Goal: Task Accomplishment & Management: Manage account settings

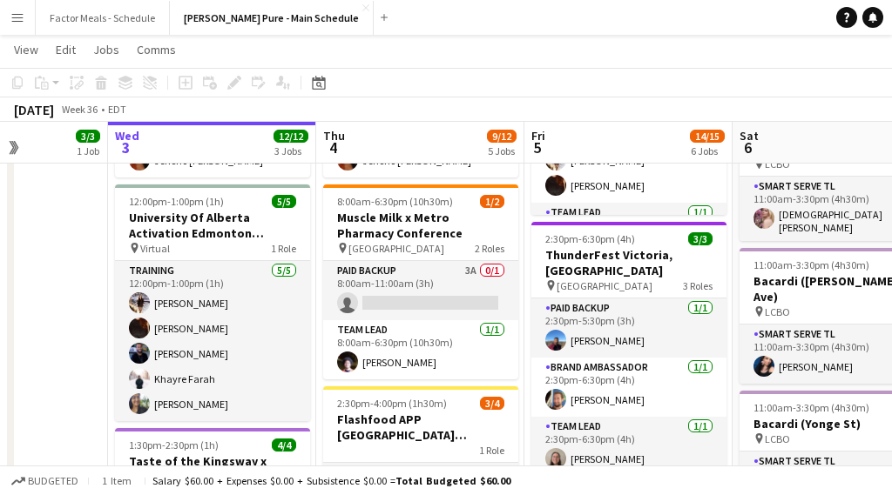
click at [367, 289] on app-card-role "Paid Backup 3A 0/1 8:00am-11:00am (3h) single-neutral-actions" at bounding box center [420, 290] width 195 height 59
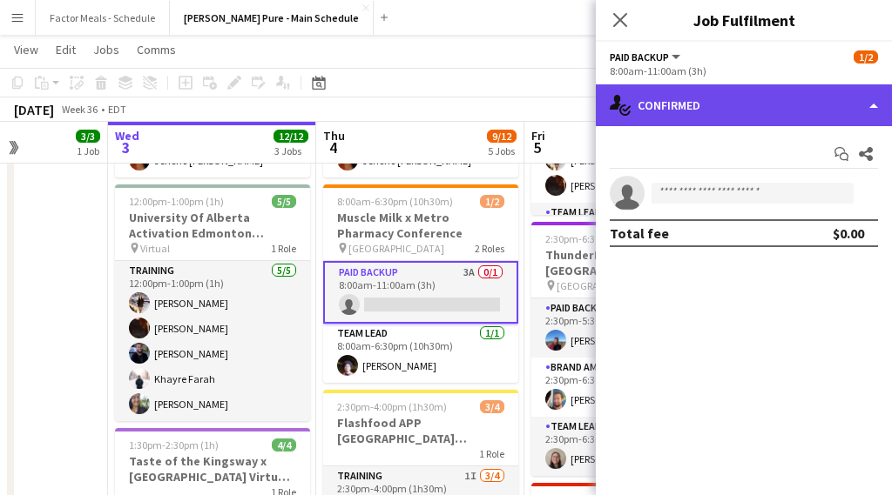
click at [647, 98] on div "single-neutral-actions-check-2 Confirmed" at bounding box center [744, 105] width 296 height 42
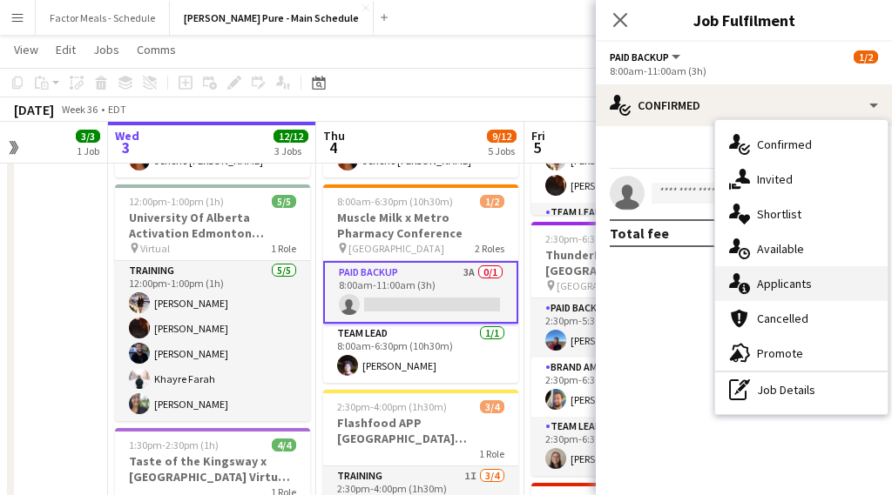
click at [781, 288] on span "Applicants" at bounding box center [784, 284] width 55 height 16
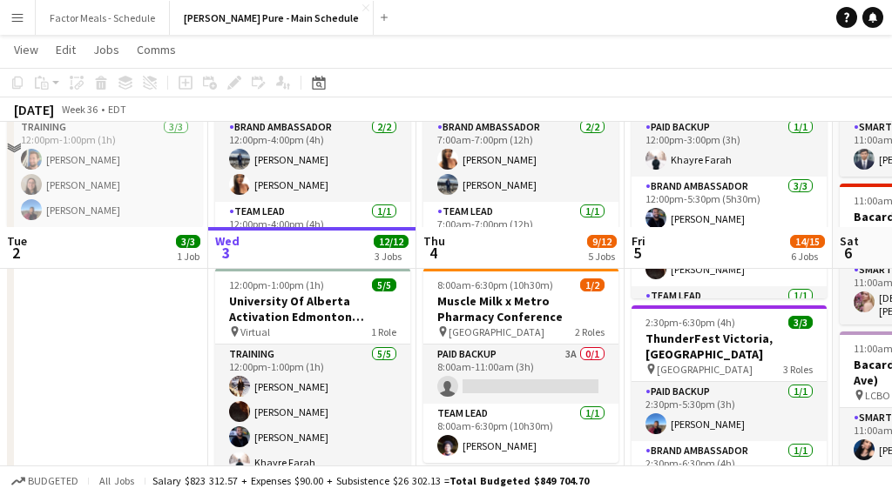
scroll to position [266, 0]
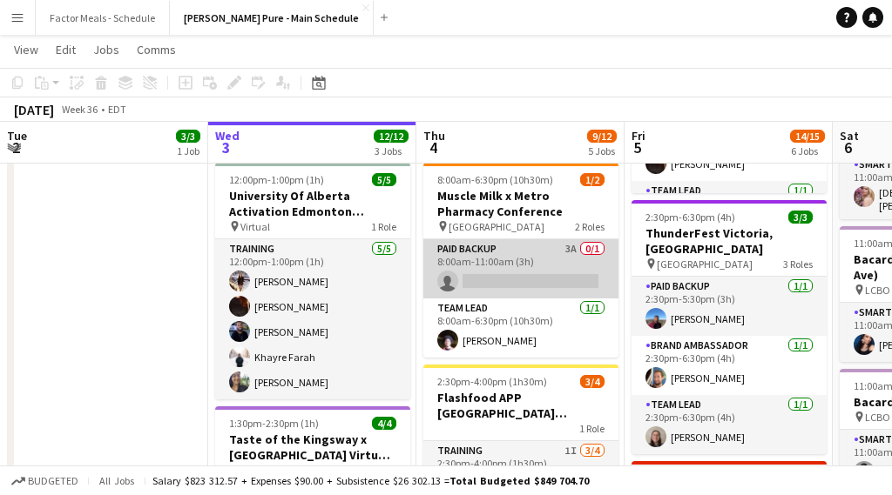
click at [477, 273] on app-card-role "Paid Backup 3A 0/1 8:00am-11:00am (3h) single-neutral-actions" at bounding box center [520, 268] width 195 height 59
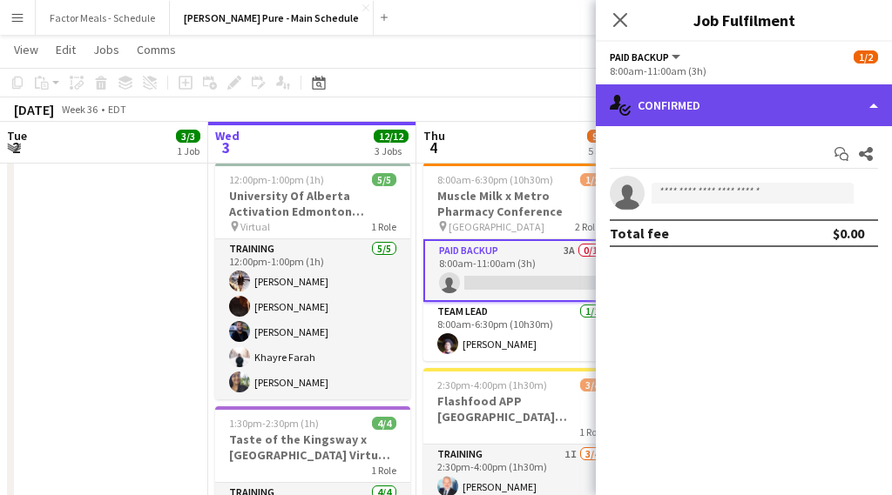
click at [657, 98] on div "single-neutral-actions-check-2 Confirmed" at bounding box center [744, 105] width 296 height 42
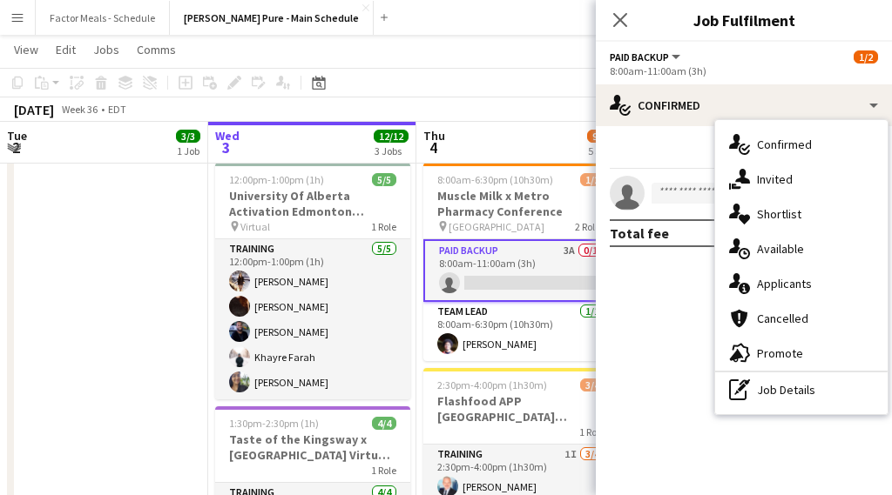
click at [773, 276] on span "Applicants" at bounding box center [784, 284] width 55 height 16
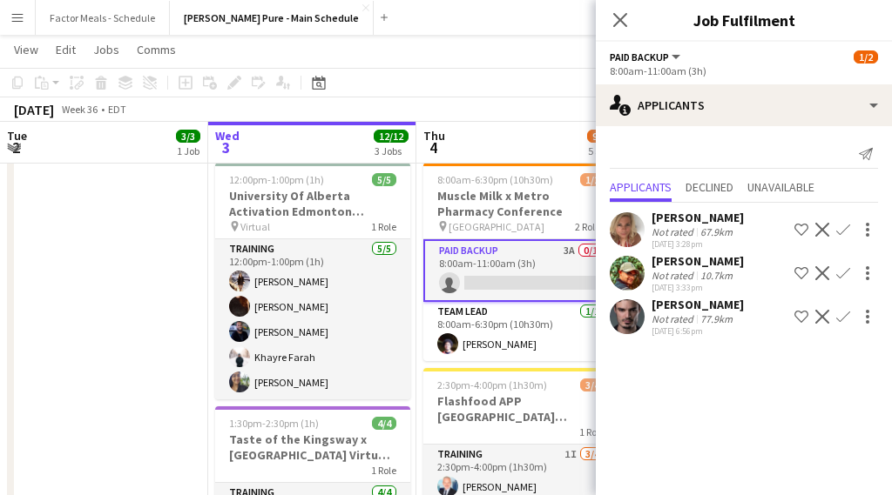
click at [657, 307] on div "Lucas Bertolino" at bounding box center [697, 305] width 92 height 16
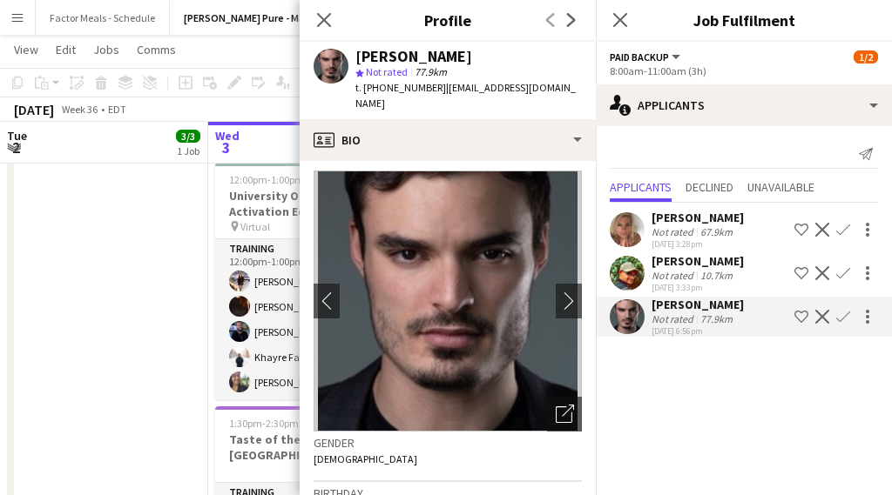
scroll to position [0, 0]
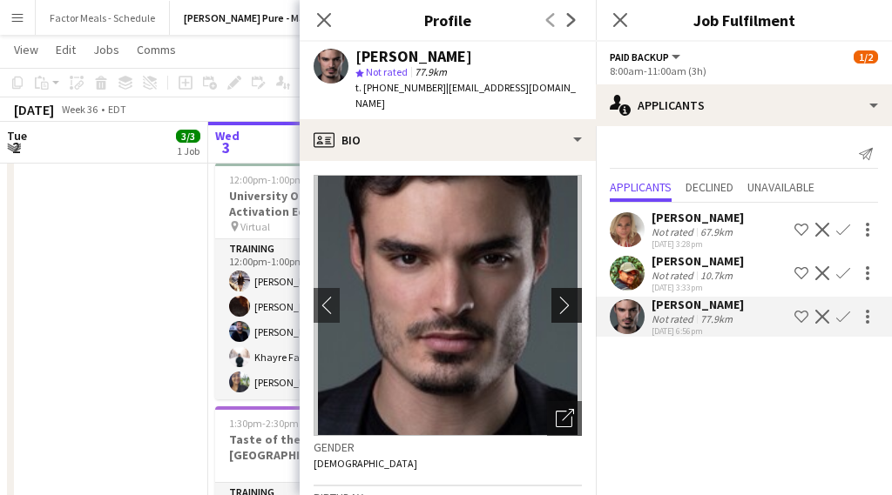
click at [570, 296] on app-icon "chevron-right" at bounding box center [569, 305] width 27 height 18
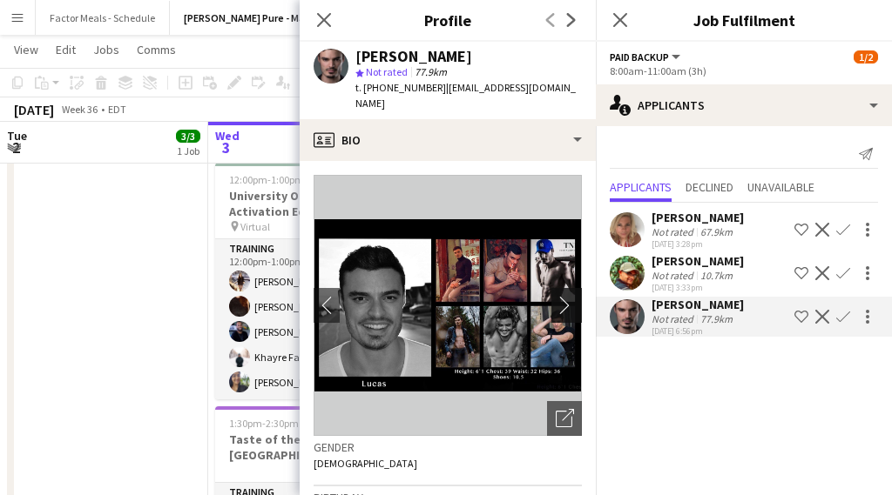
click at [570, 296] on app-icon "chevron-right" at bounding box center [569, 305] width 27 height 18
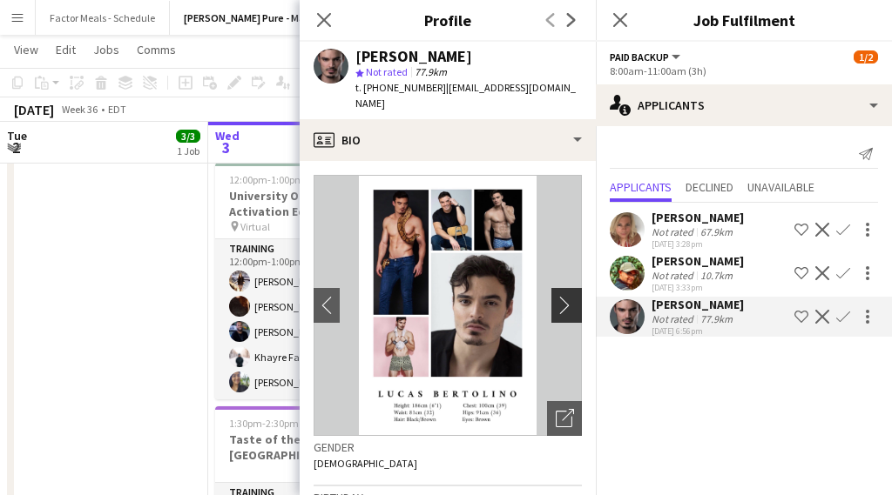
click at [570, 296] on app-icon "chevron-right" at bounding box center [569, 305] width 27 height 18
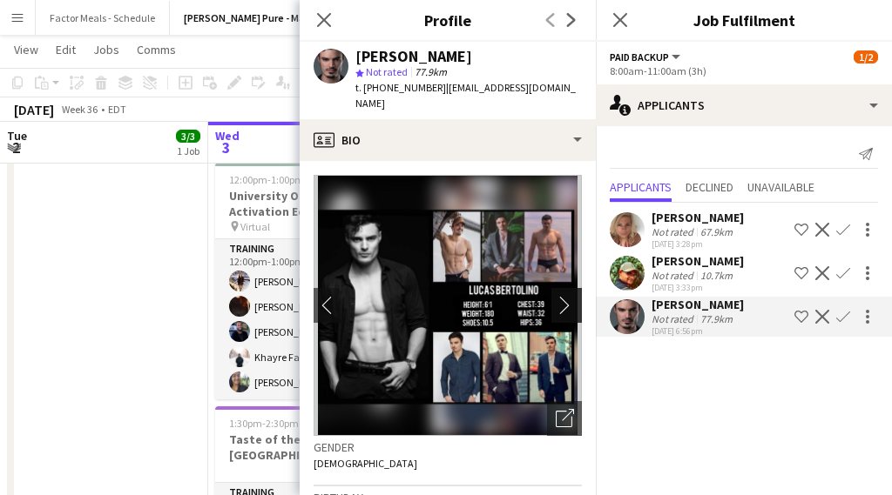
click at [570, 296] on app-icon "chevron-right" at bounding box center [569, 305] width 27 height 18
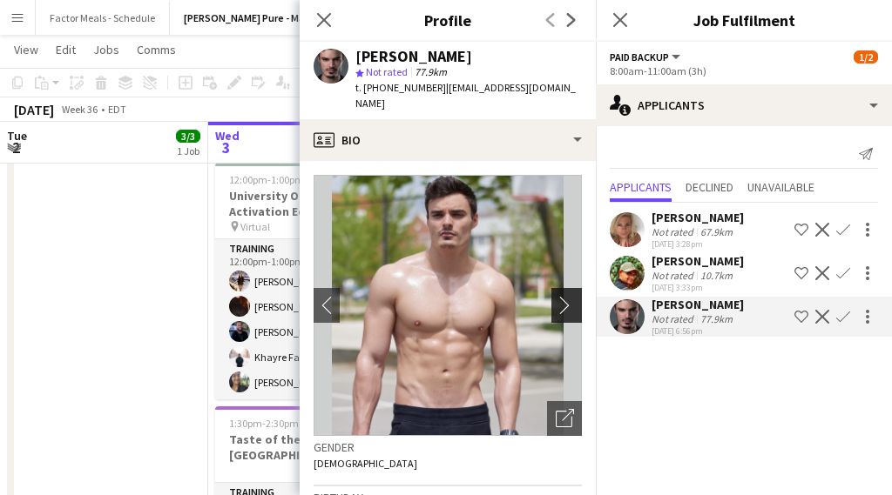
click at [570, 296] on app-icon "chevron-right" at bounding box center [569, 305] width 27 height 18
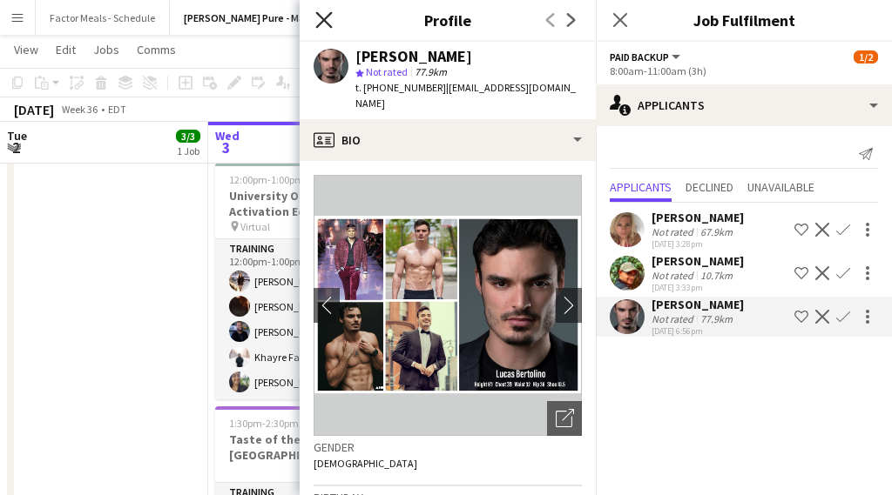
click at [325, 20] on icon at bounding box center [323, 19] width 17 height 17
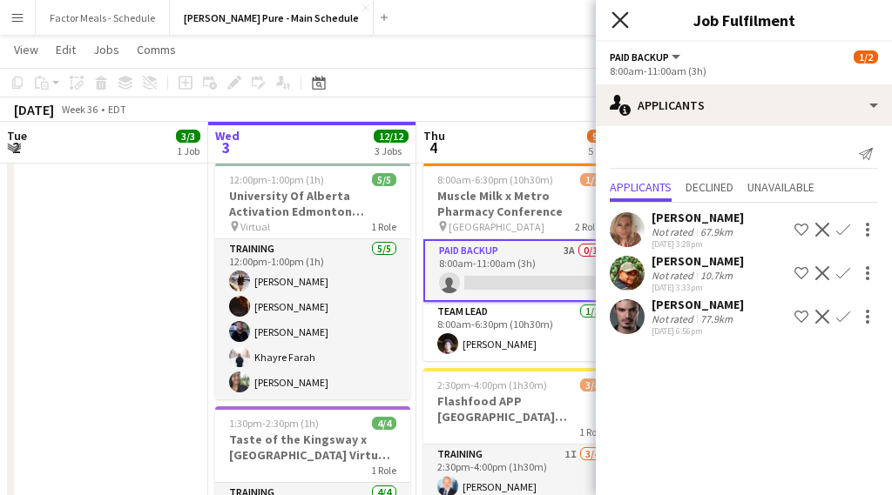
click at [624, 26] on icon "Close pop-in" at bounding box center [619, 19] width 17 height 17
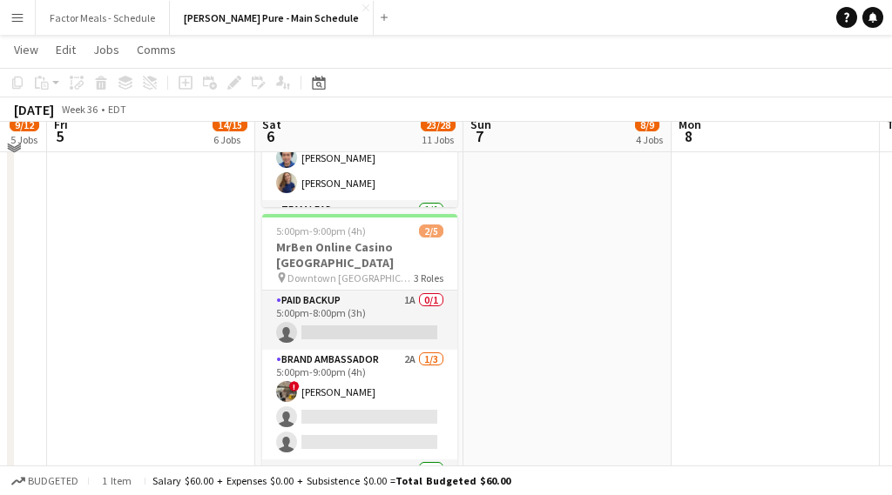
scroll to position [1986, 0]
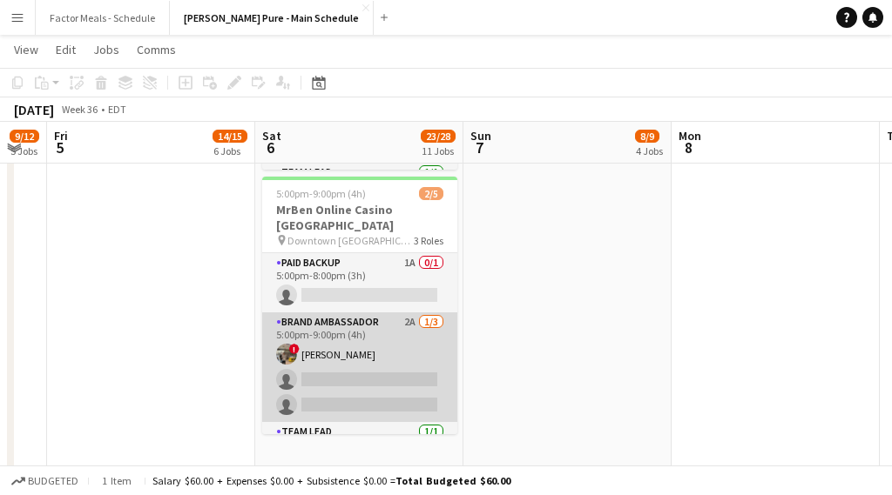
click at [370, 313] on app-card-role "Brand Ambassador 2A 1/3 5:00pm-9:00pm (4h) ! Shi Lin Kang single-neutral-action…" at bounding box center [359, 368] width 195 height 110
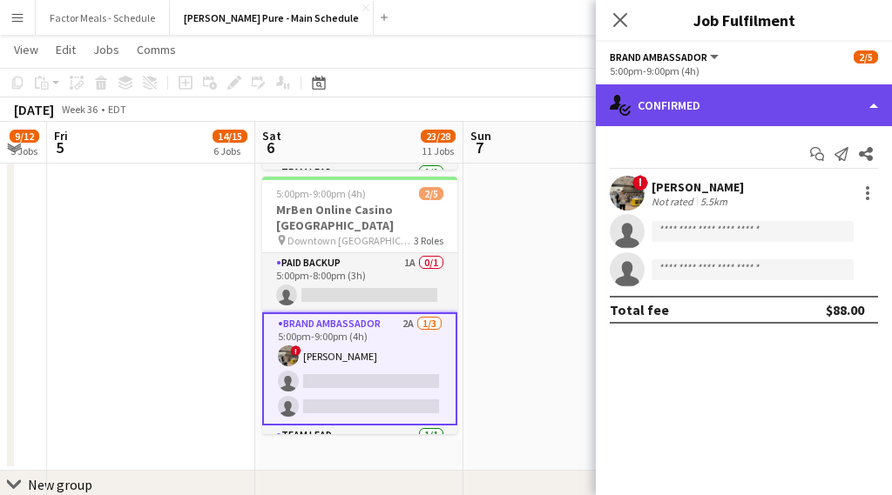
click at [741, 104] on div "single-neutral-actions-check-2 Confirmed" at bounding box center [744, 105] width 296 height 42
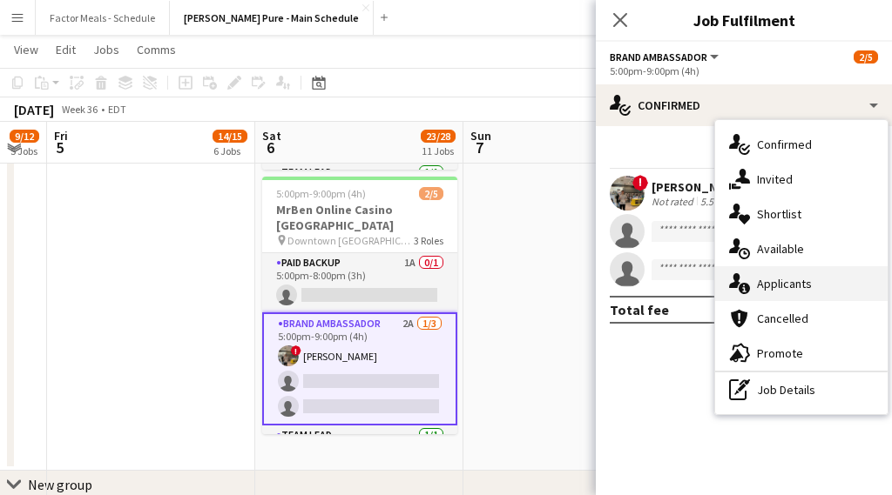
click at [760, 275] on div "single-neutral-actions-information Applicants" at bounding box center [801, 283] width 172 height 35
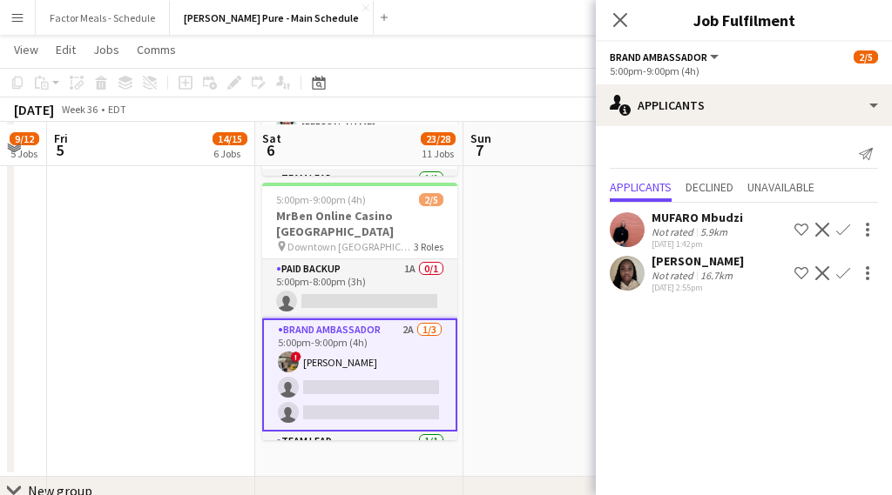
scroll to position [1977, 0]
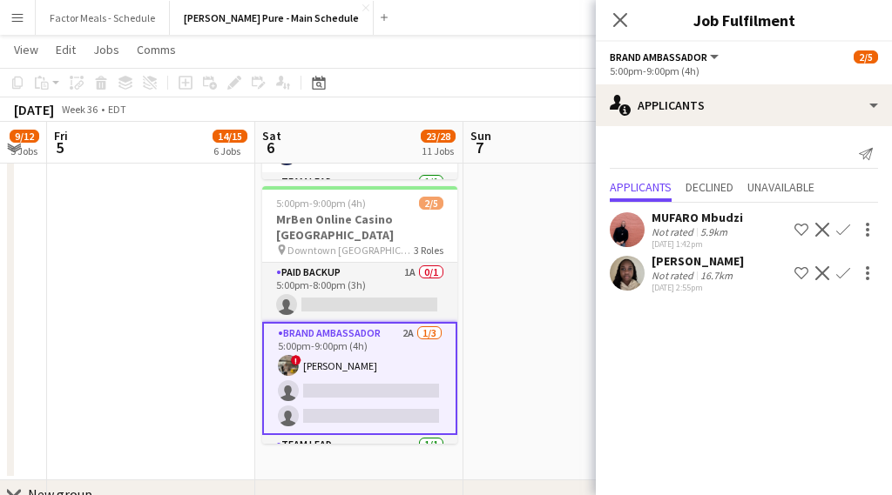
click at [695, 226] on div "Not rated 5.9km" at bounding box center [696, 232] width 91 height 13
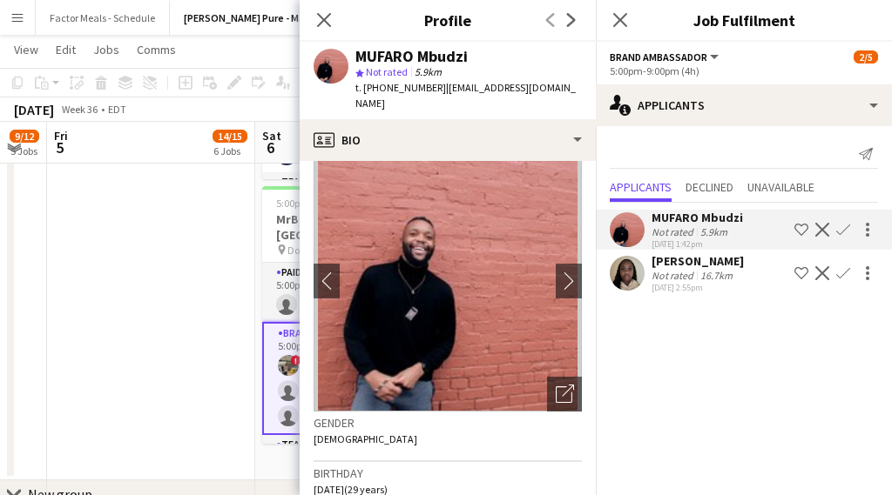
scroll to position [21, 0]
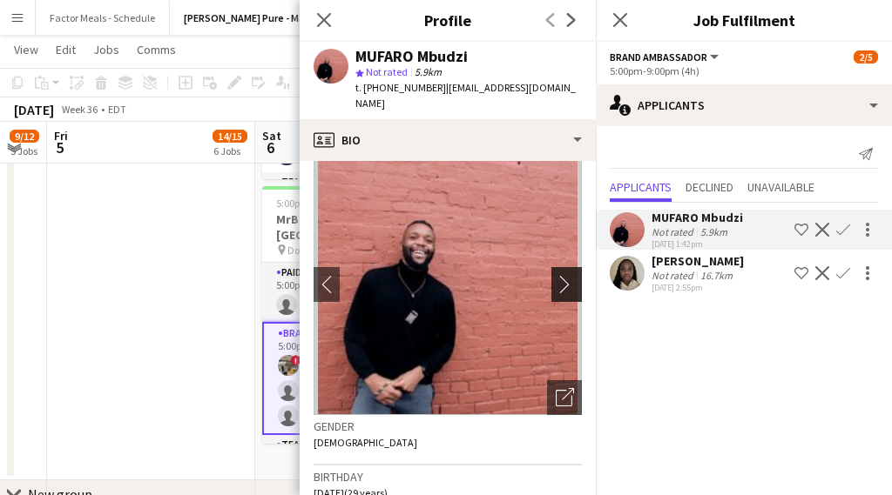
click at [560, 275] on app-icon "chevron-right" at bounding box center [569, 284] width 27 height 18
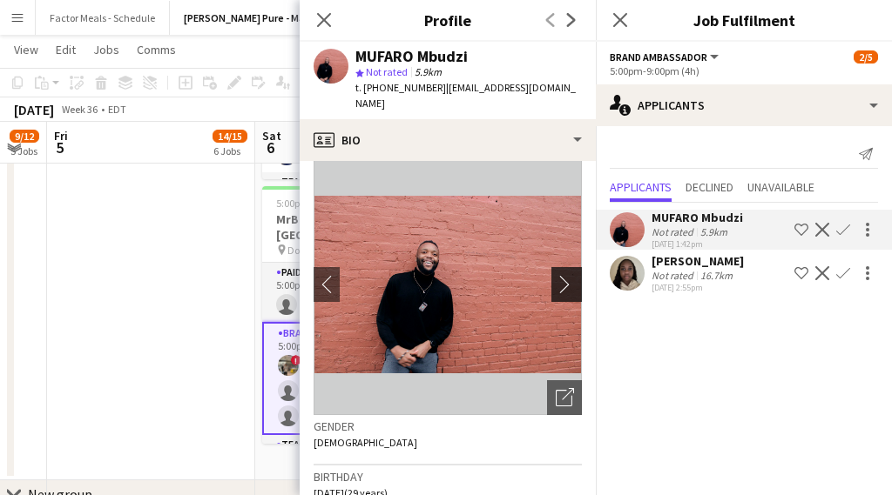
click at [562, 275] on app-icon "chevron-right" at bounding box center [569, 284] width 27 height 18
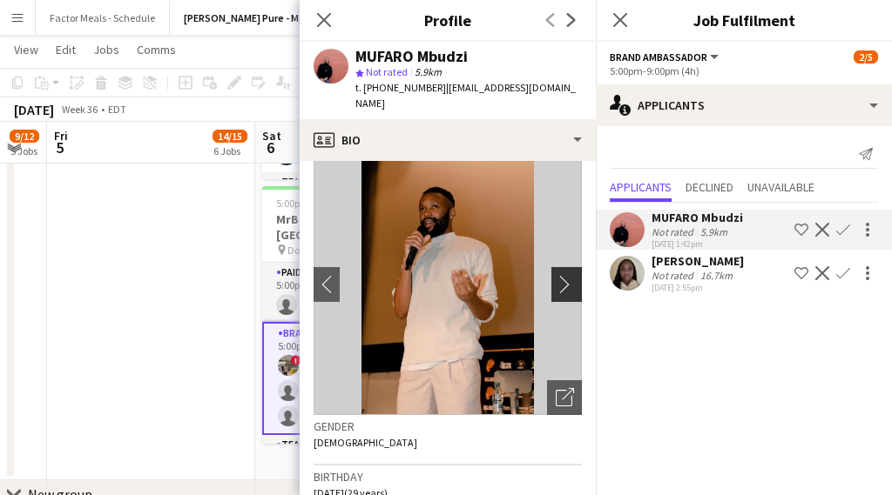
click at [562, 275] on app-icon "chevron-right" at bounding box center [569, 284] width 27 height 18
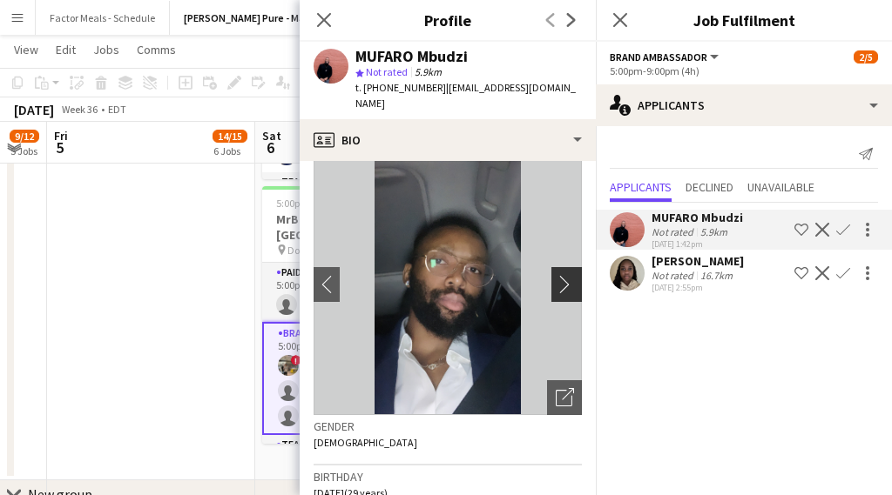
click at [562, 275] on app-icon "chevron-right" at bounding box center [569, 284] width 27 height 18
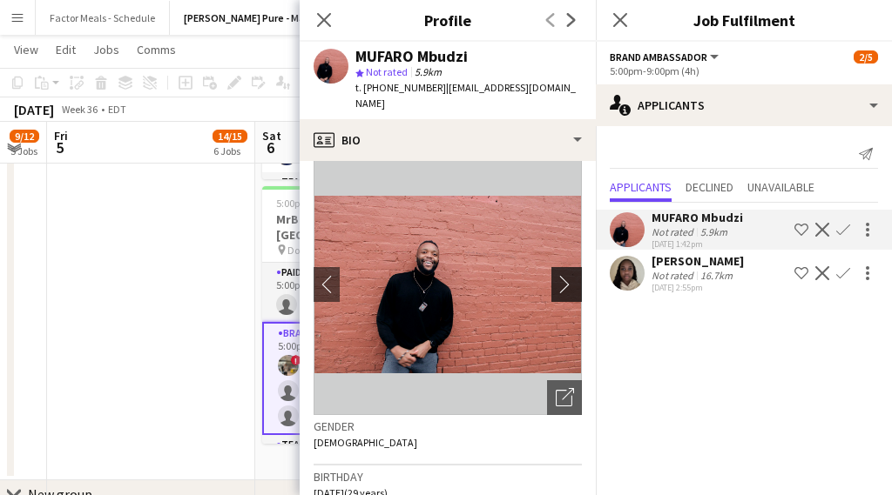
click at [562, 275] on app-icon "chevron-right" at bounding box center [569, 284] width 27 height 18
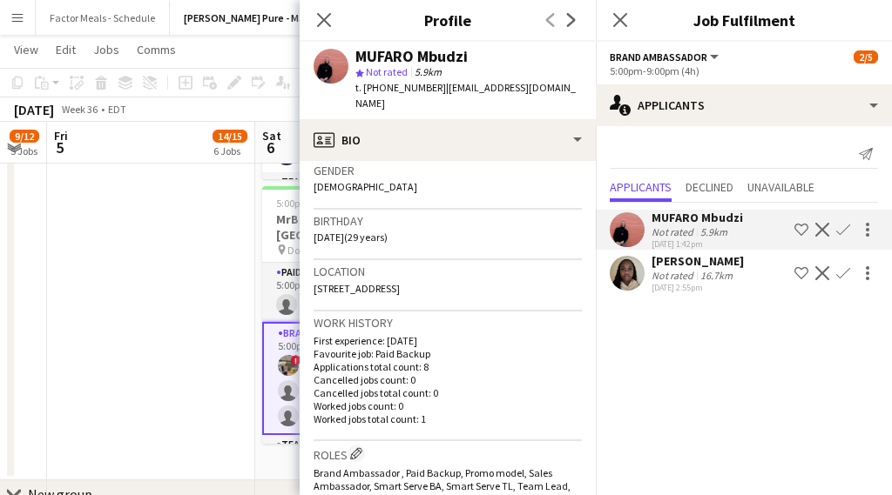
scroll to position [276, 0]
click at [330, 23] on icon "Close pop-in" at bounding box center [323, 19] width 17 height 17
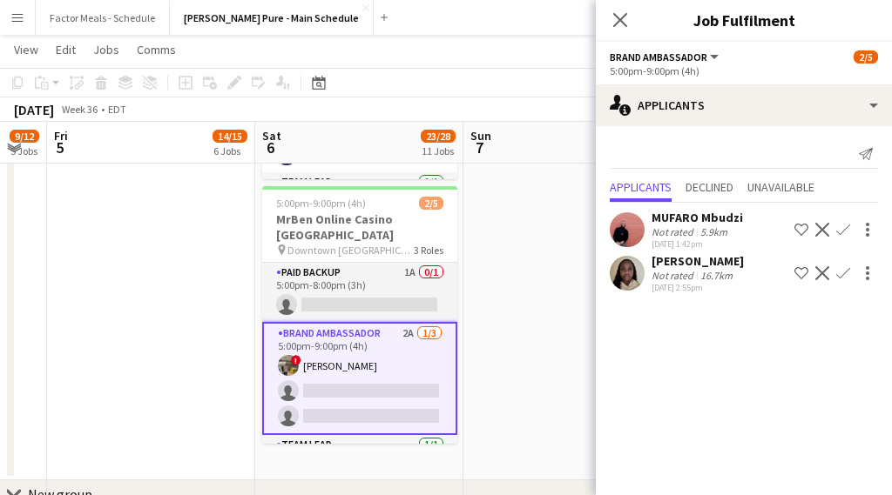
click at [633, 271] on app-user-avatar at bounding box center [627, 273] width 35 height 35
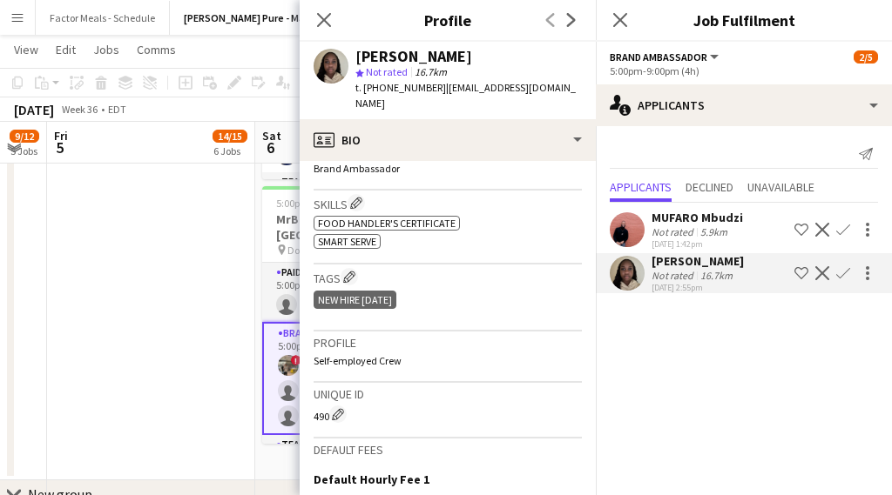
scroll to position [0, 0]
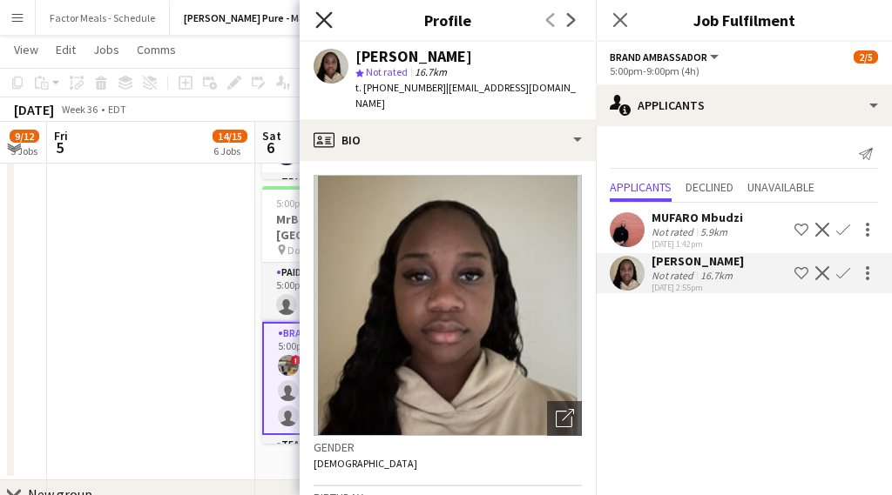
click at [320, 11] on icon "Close pop-in" at bounding box center [323, 19] width 17 height 17
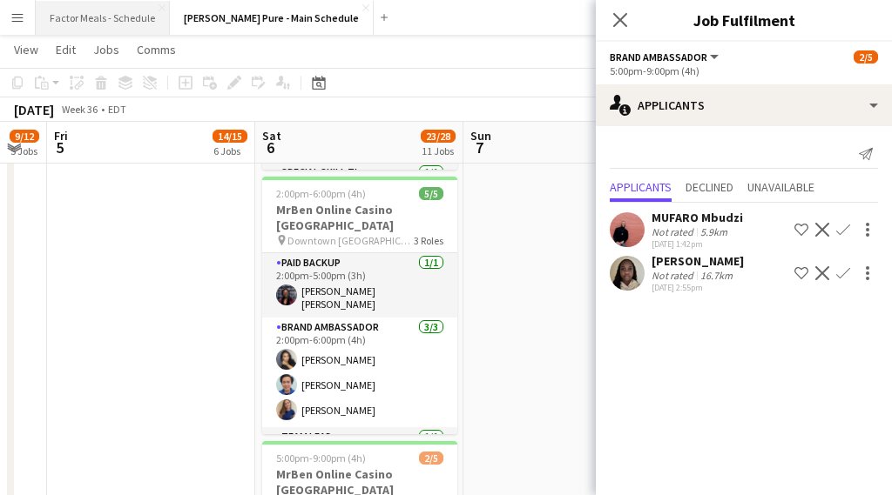
scroll to position [1720, 0]
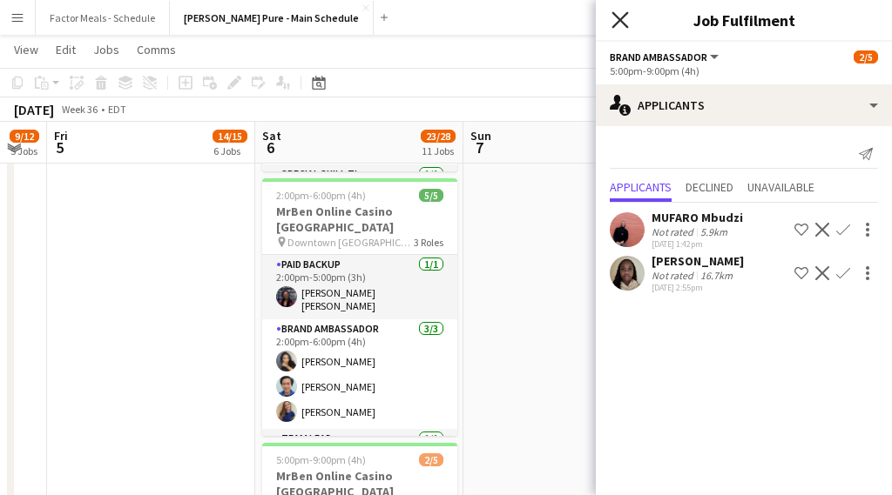
click at [617, 20] on icon "Close pop-in" at bounding box center [619, 19] width 17 height 17
